Goal: Information Seeking & Learning: Check status

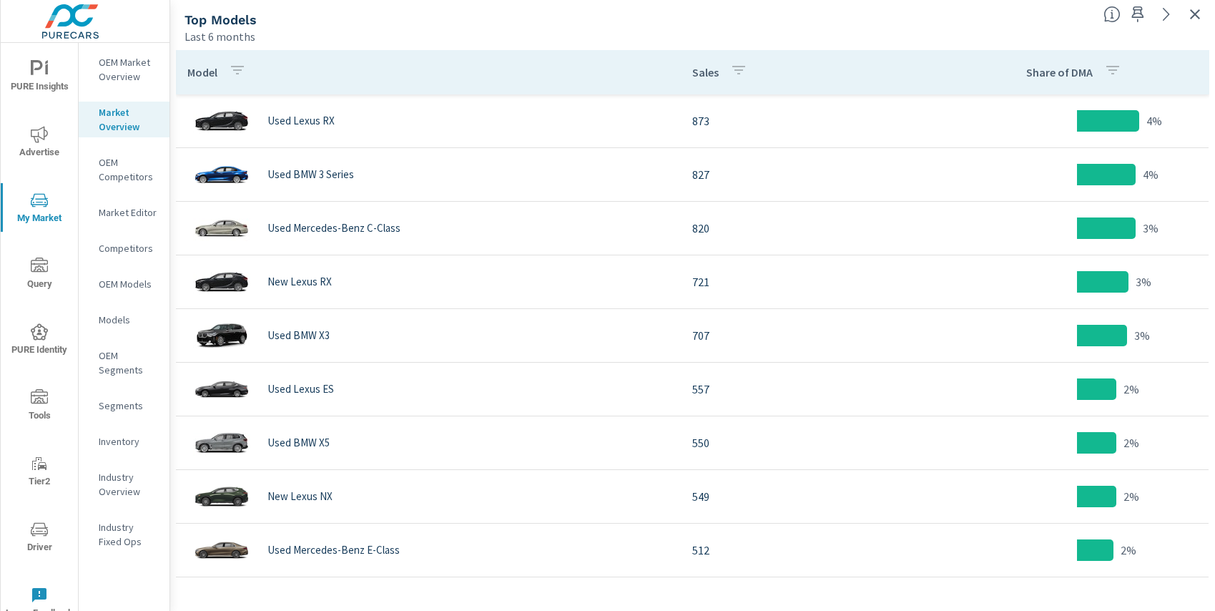
scroll to position [189, 0]
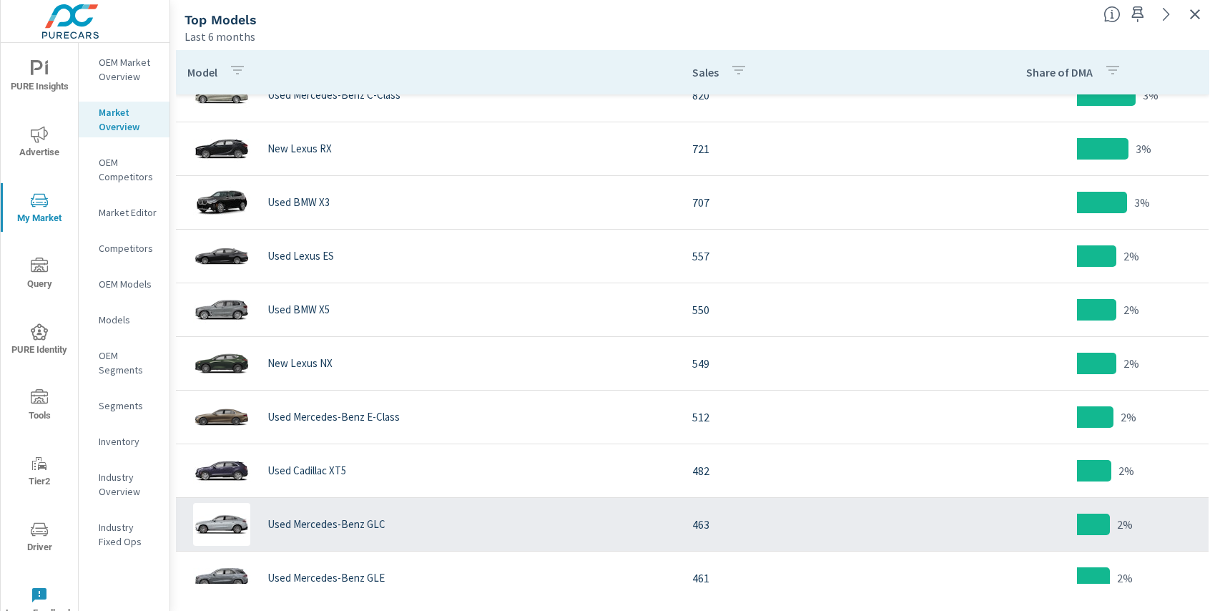
scroll to position [129, 0]
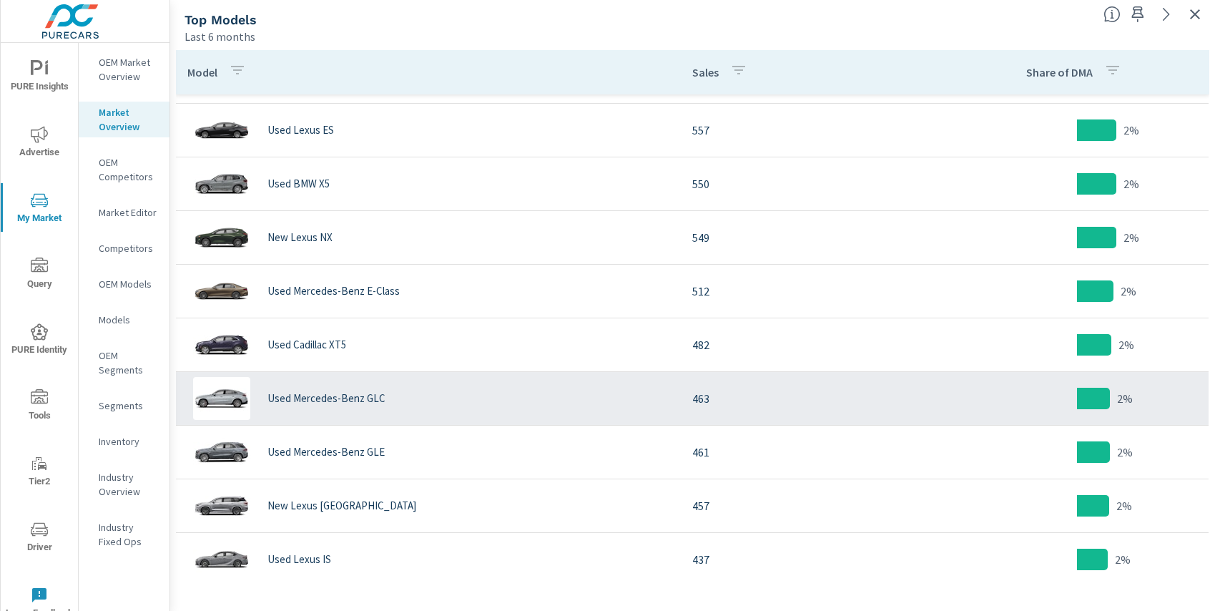
scroll to position [369, 0]
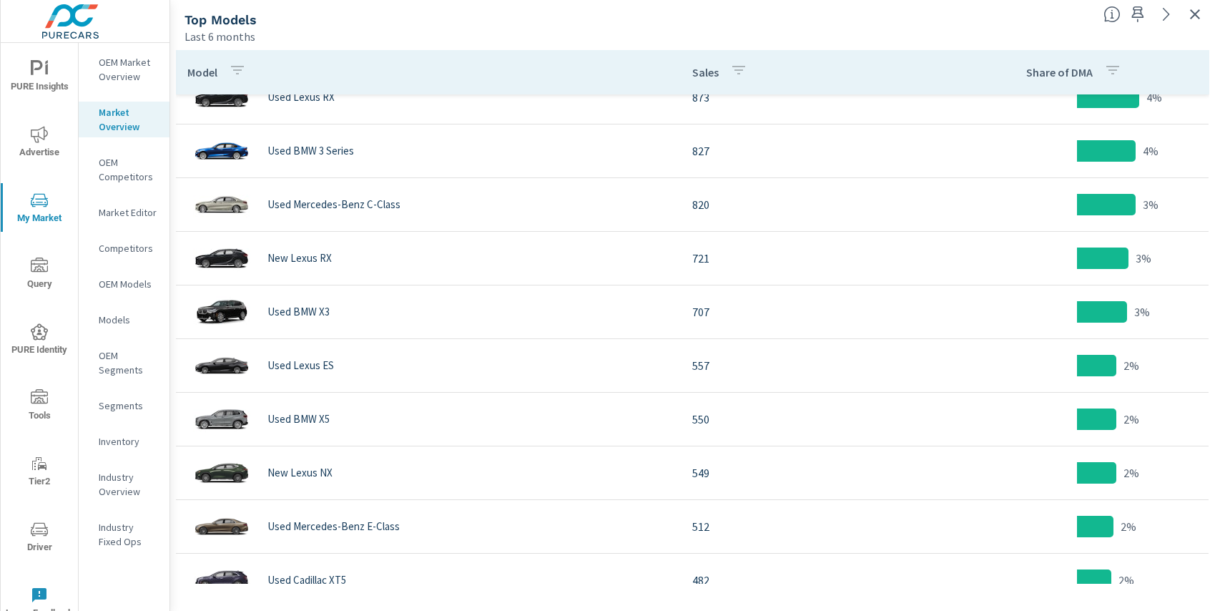
scroll to position [28, 0]
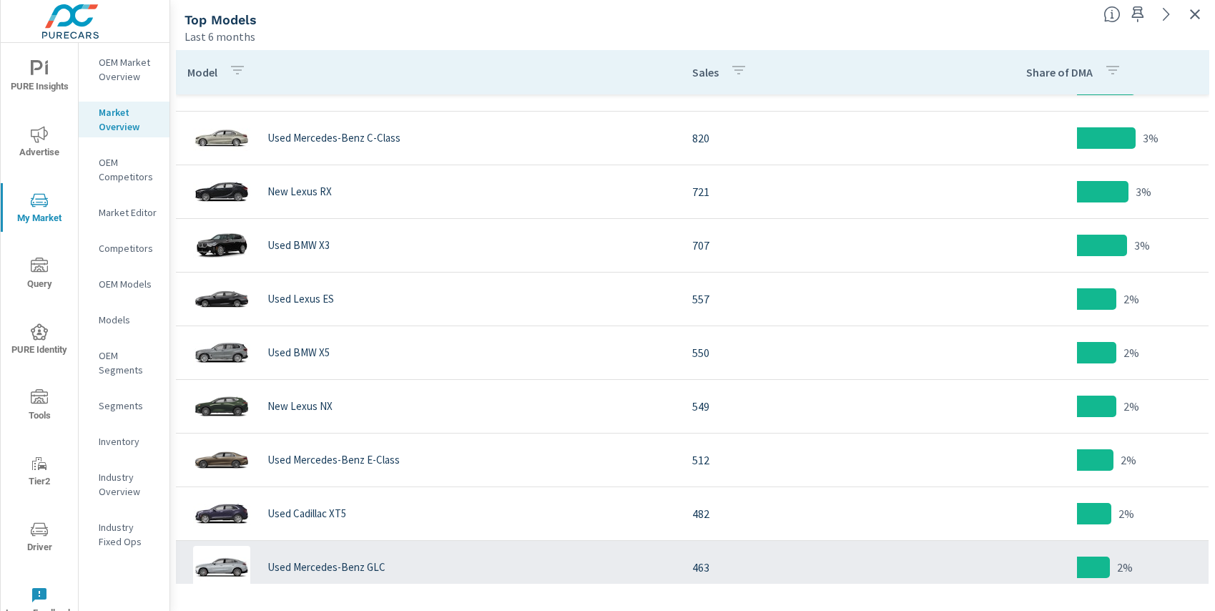
scroll to position [89, 0]
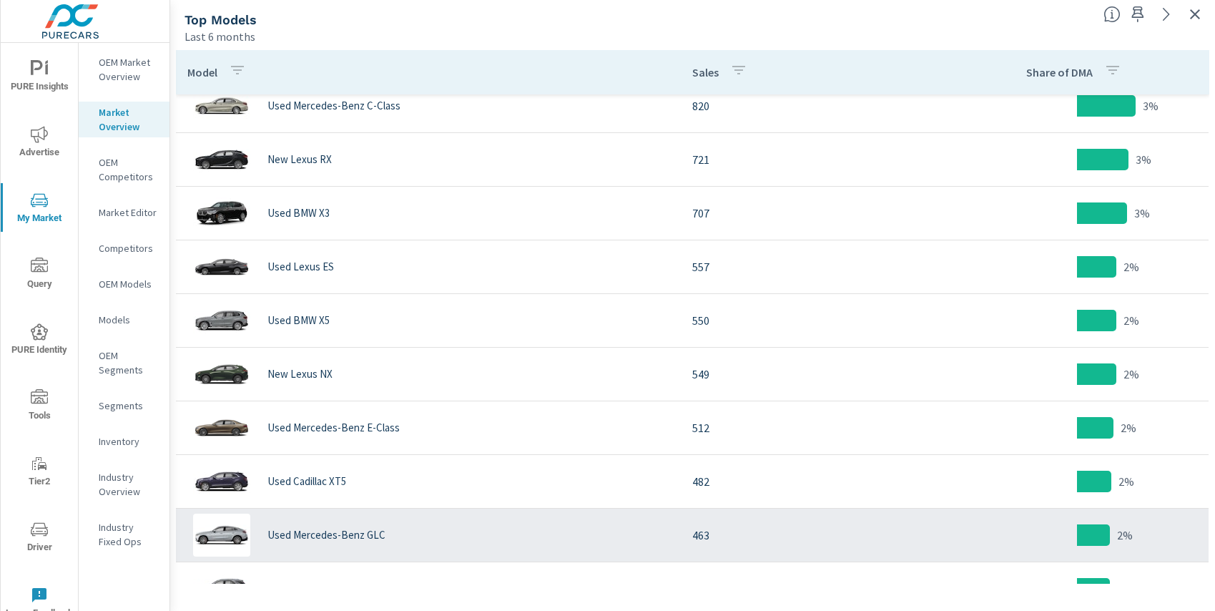
scroll to position [124, 0]
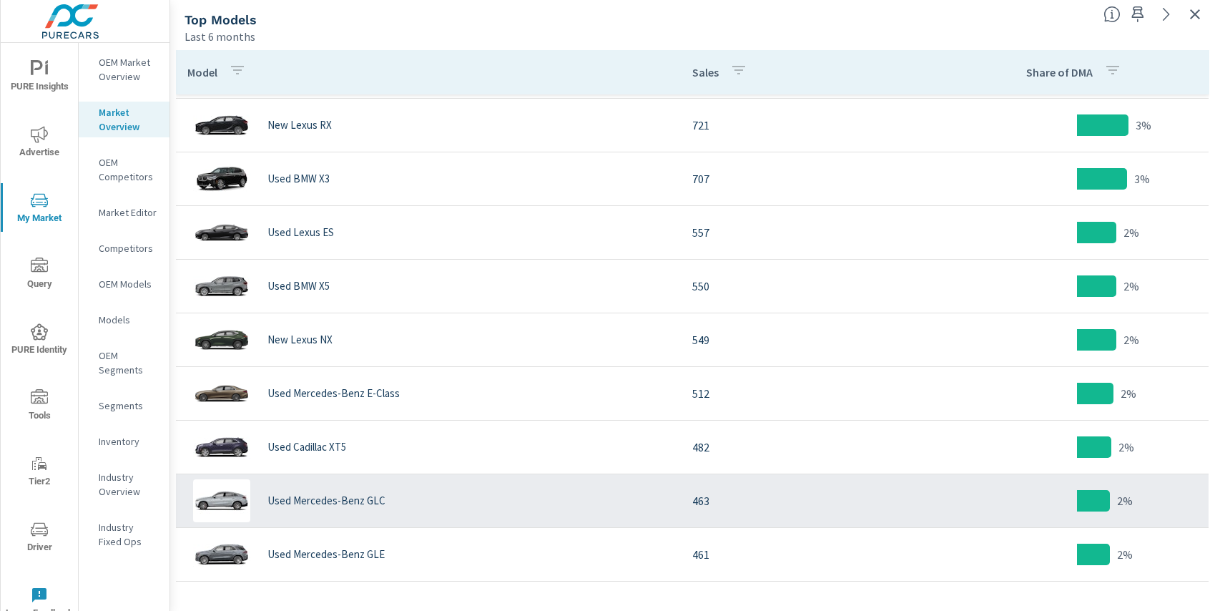
scroll to position [137, 0]
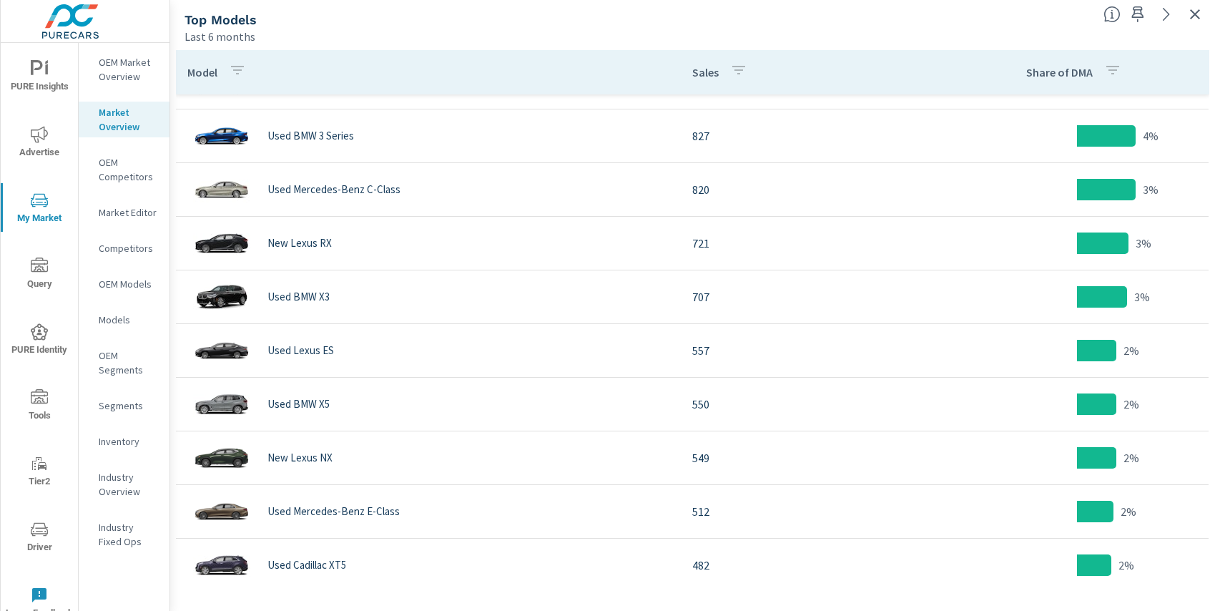
scroll to position [46, 0]
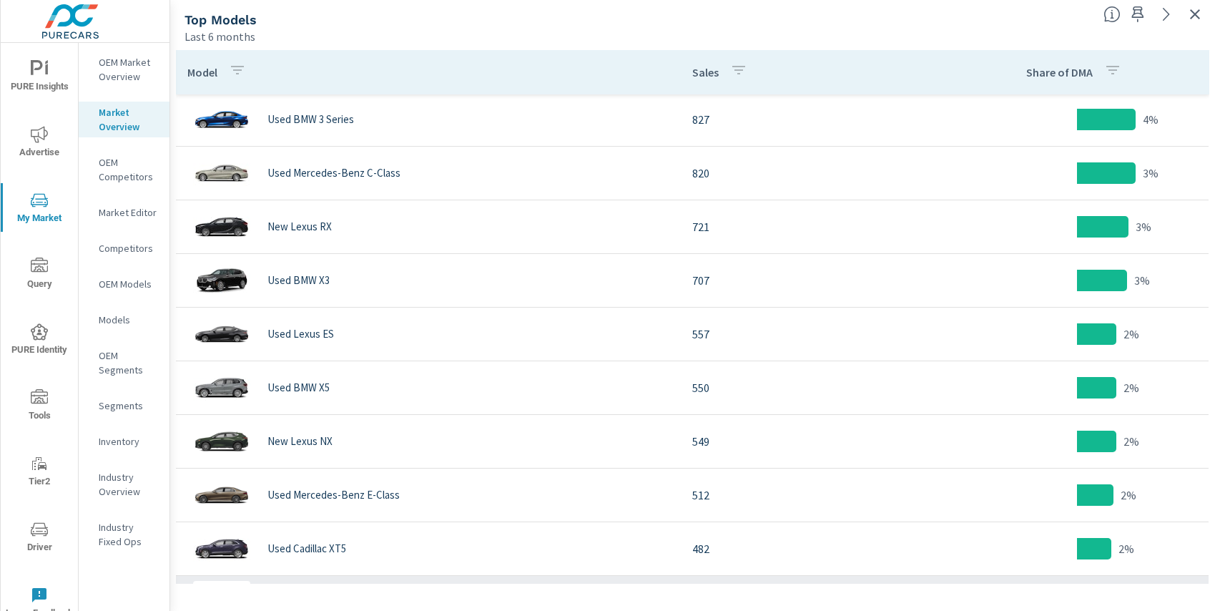
scroll to position [58, 0]
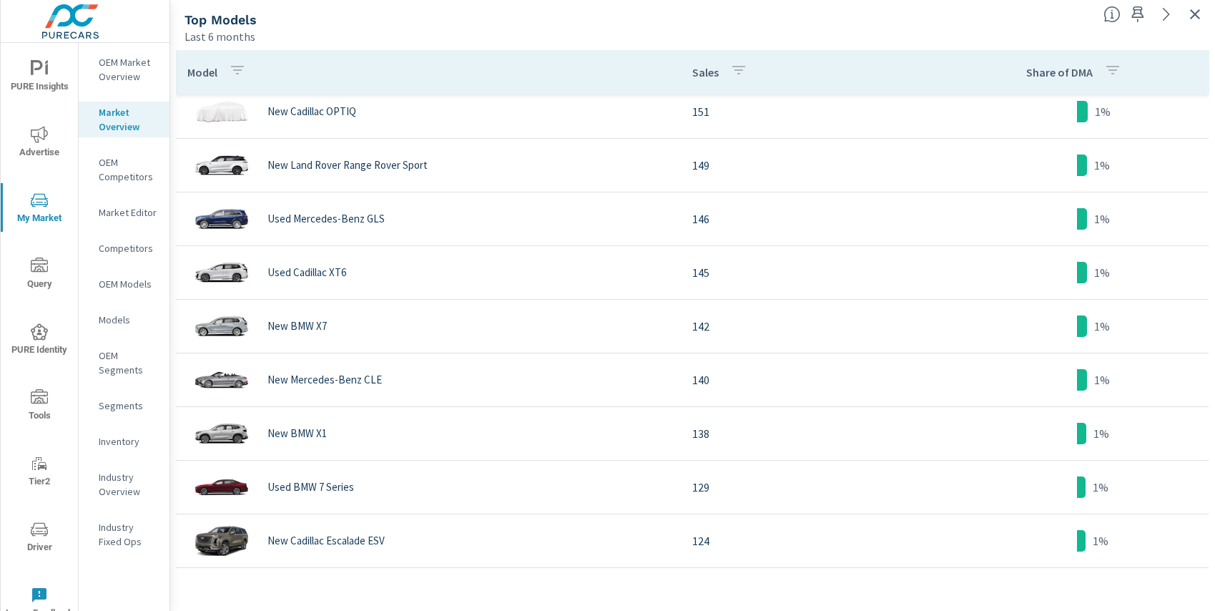
scroll to position [2736, 0]
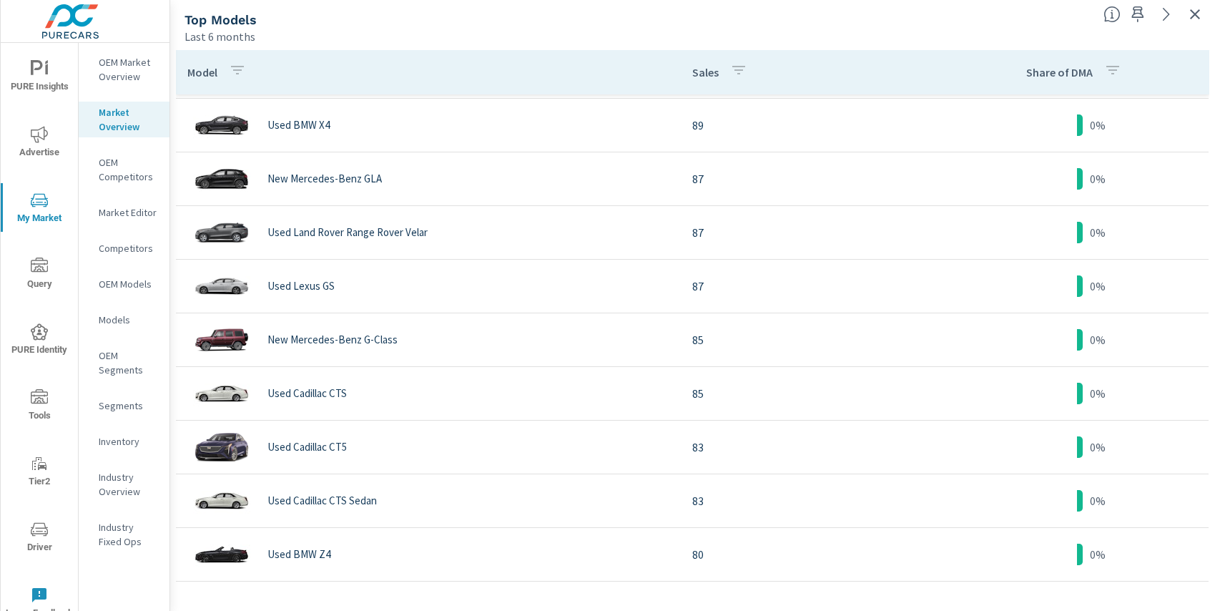
scroll to position [3813, 0]
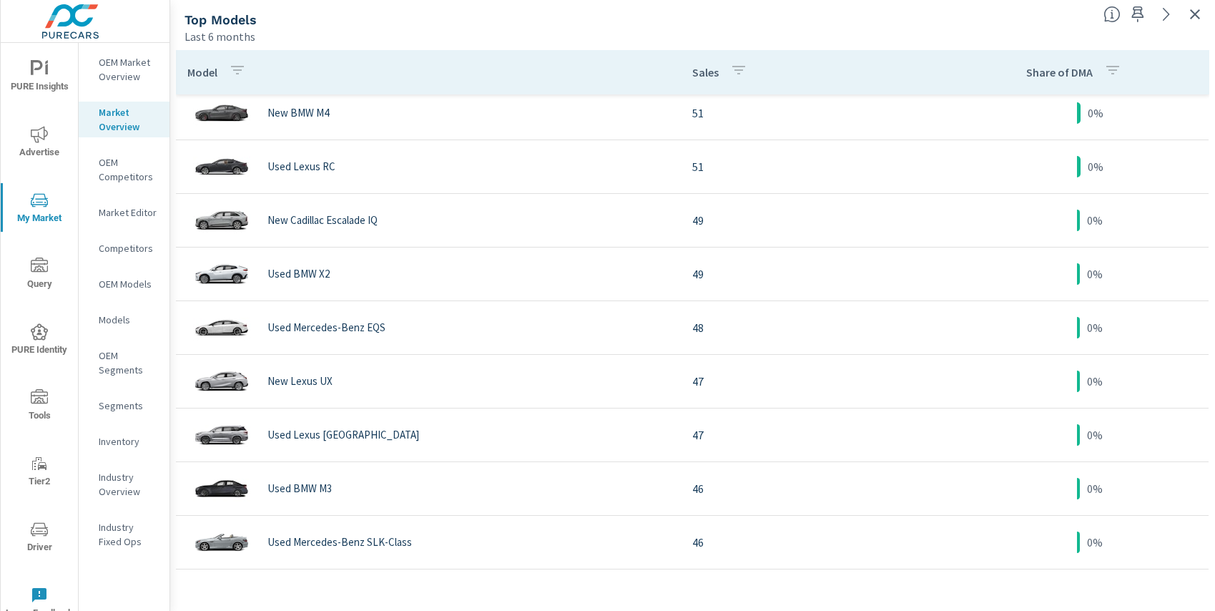
scroll to position [5549, 0]
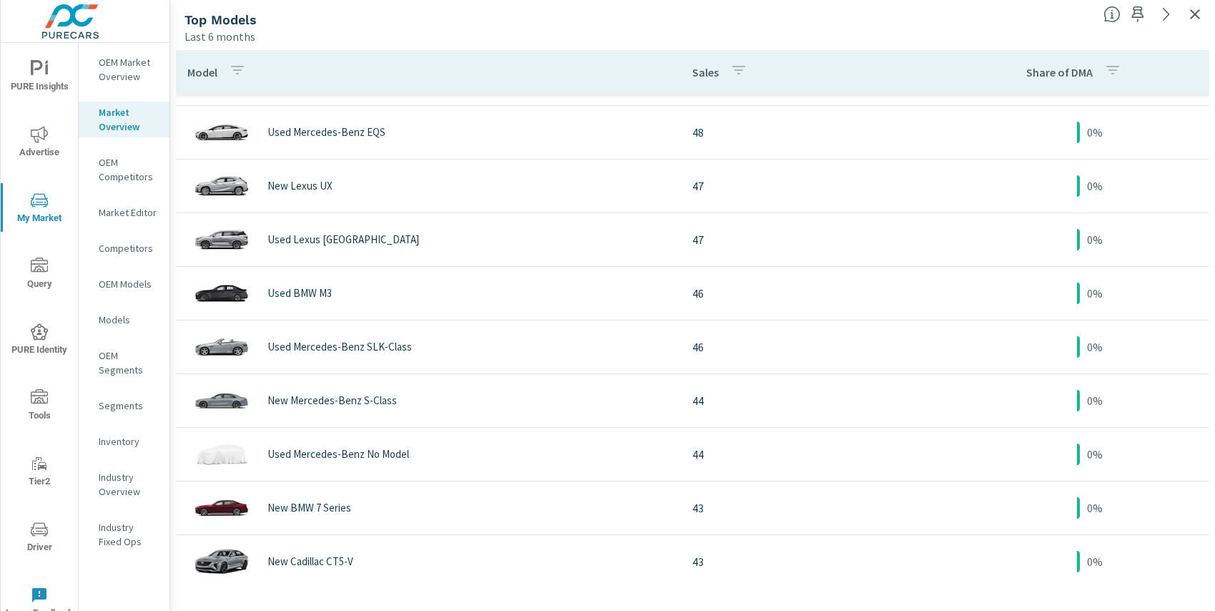
scroll to position [5629, 0]
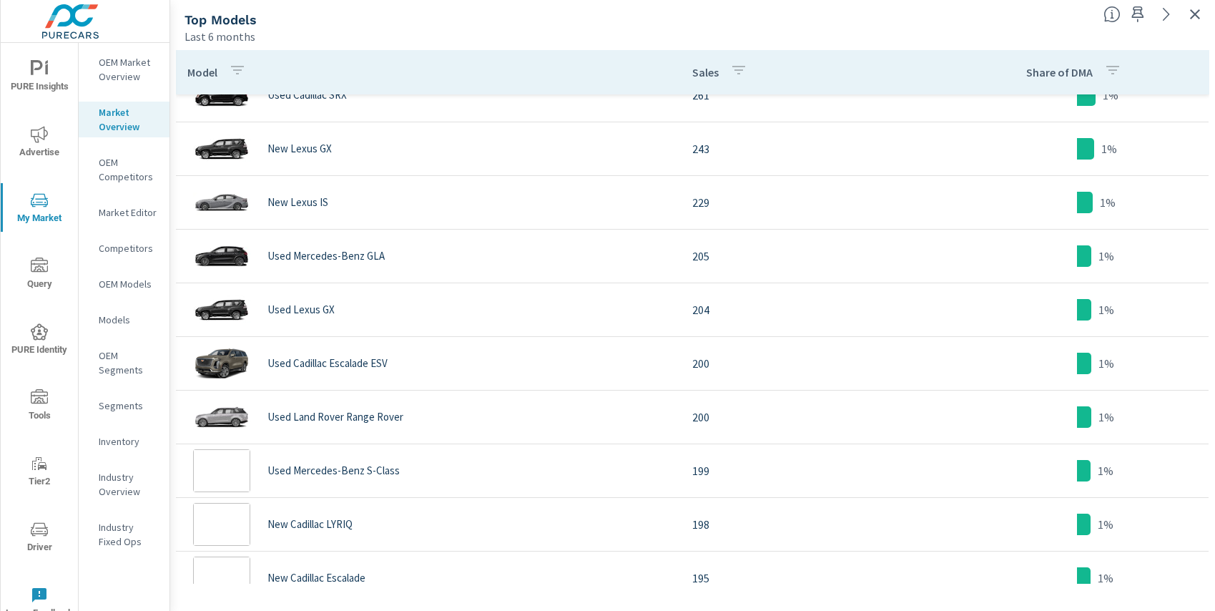
scroll to position [543, 0]
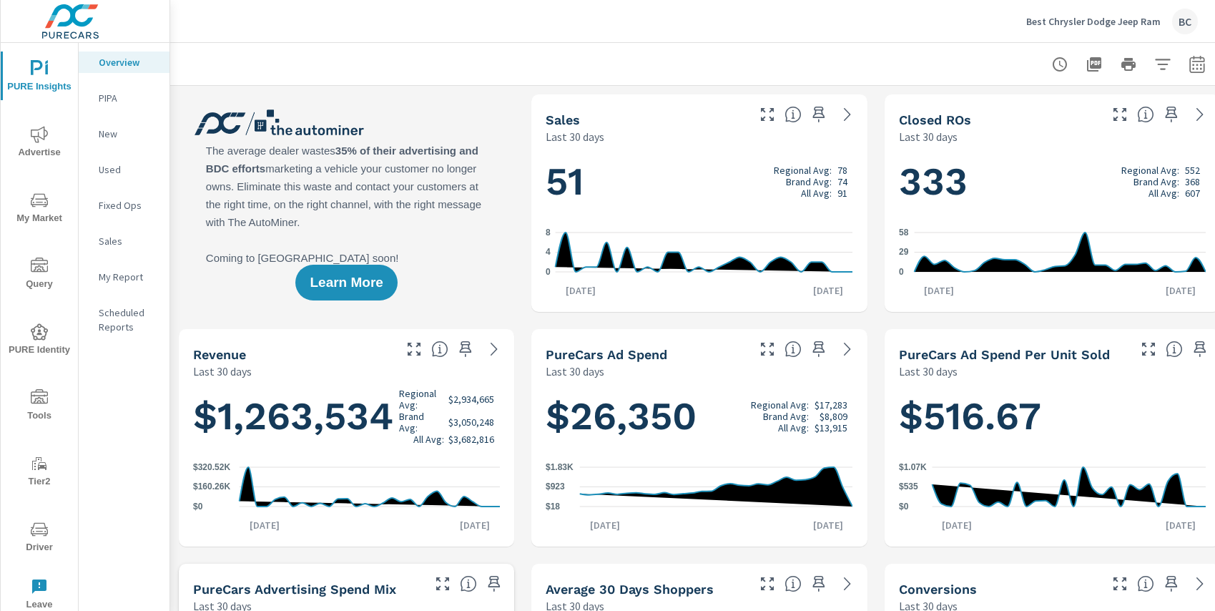
scroll to position [268, 0]
